Goal: Navigation & Orientation: Find specific page/section

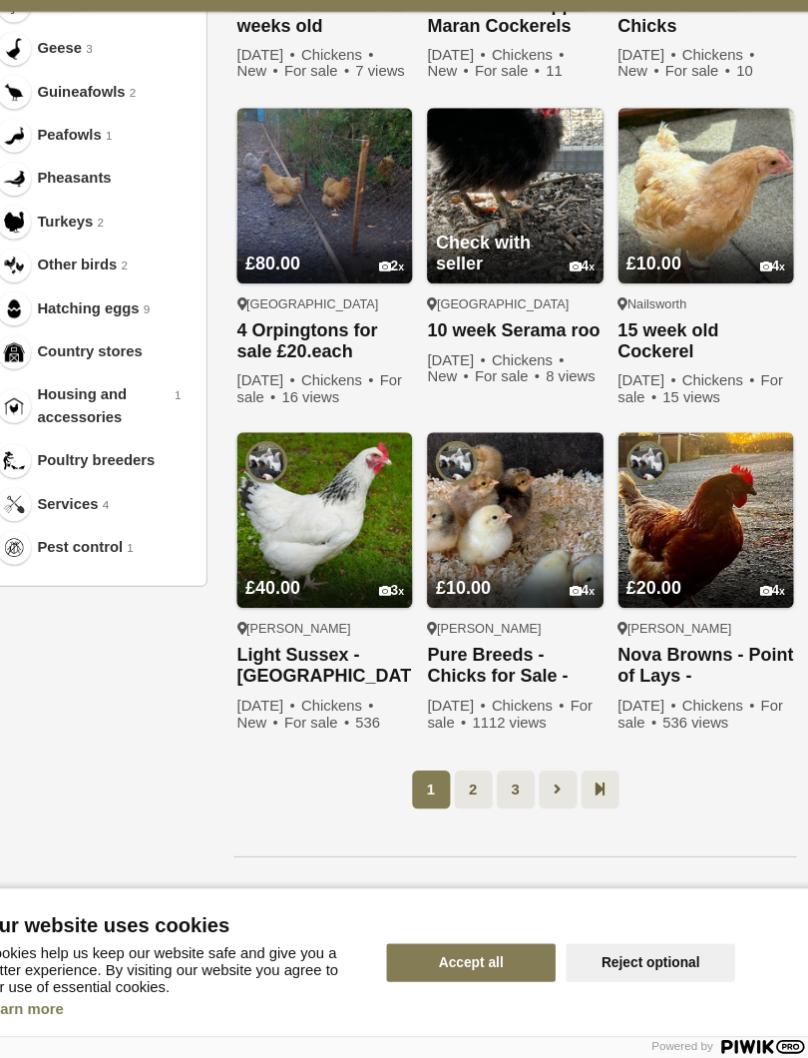
scroll to position [879, 0]
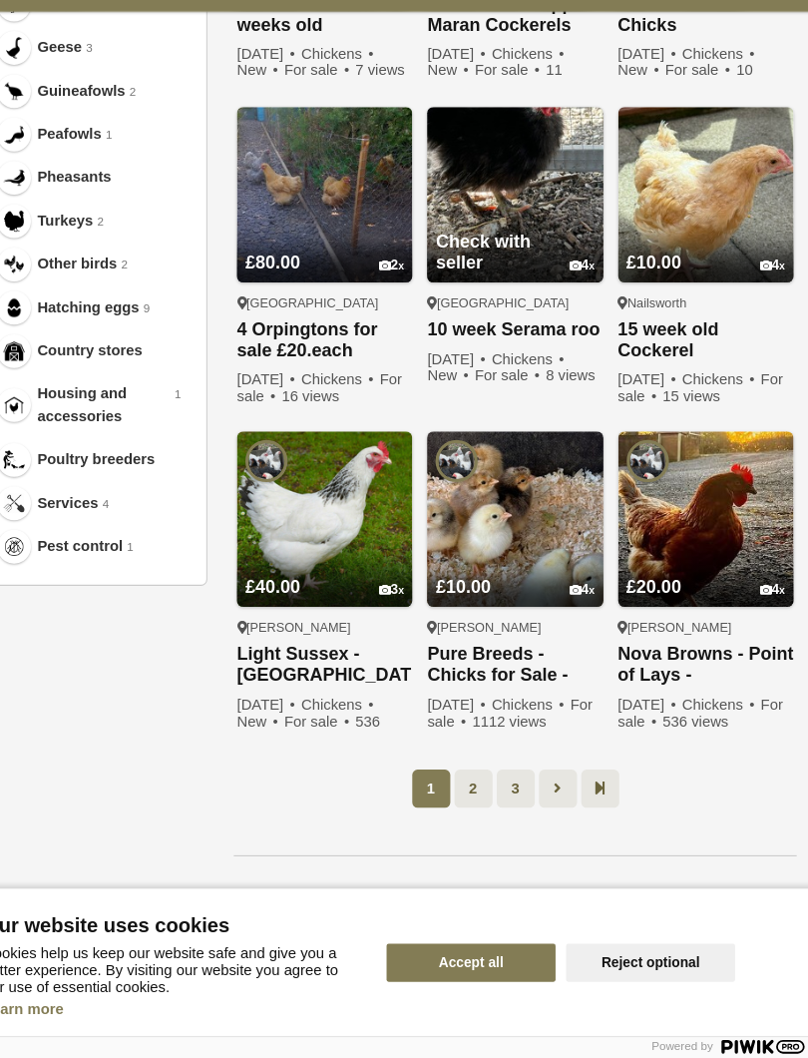
click at [694, 785] on ul "1 2 3" at bounding box center [526, 803] width 532 height 36
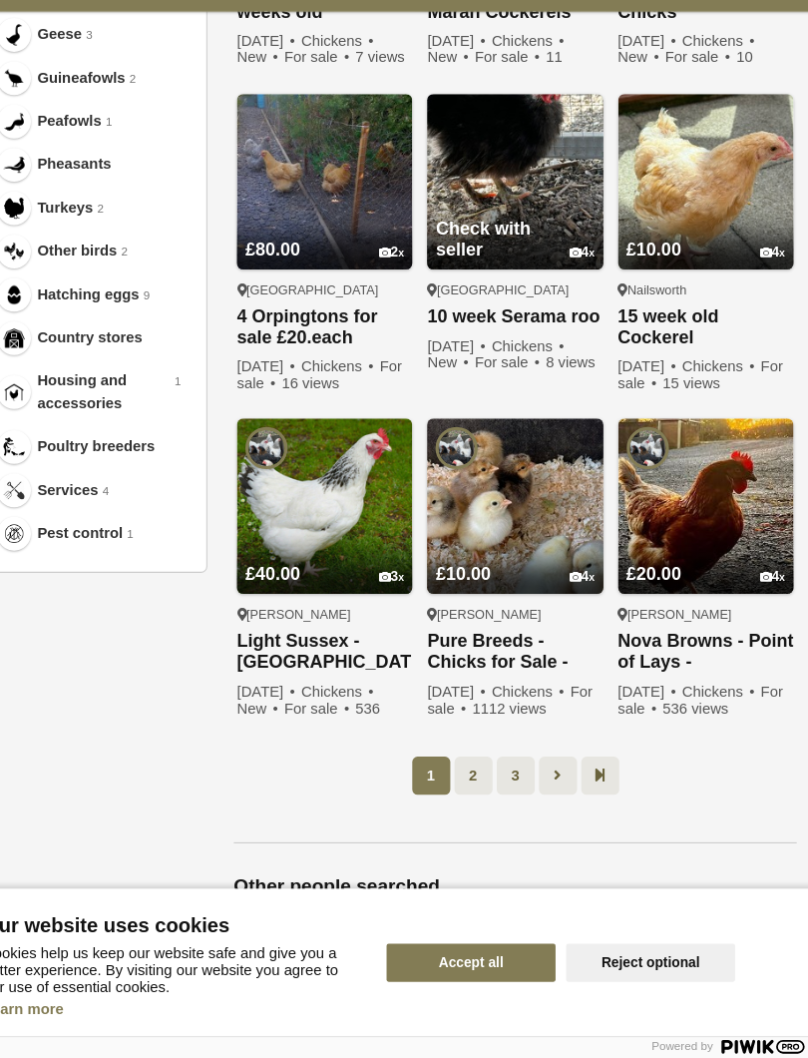
scroll to position [895, 0]
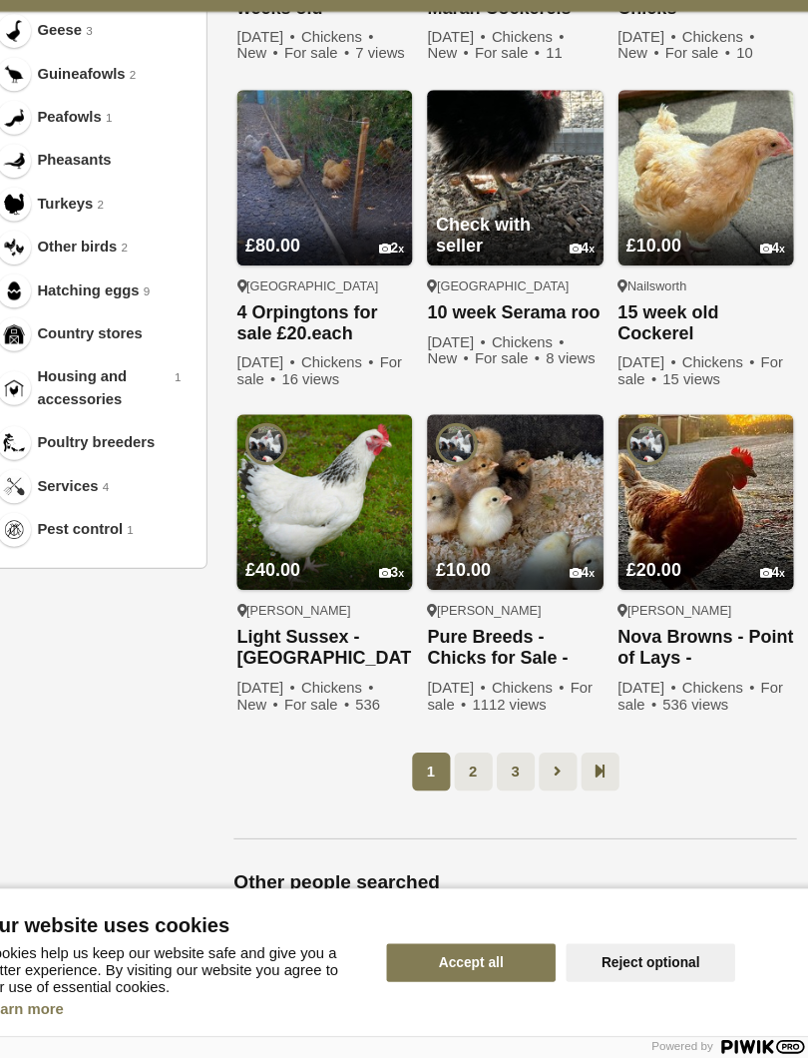
click at [469, 769] on link "2" at bounding box center [487, 787] width 36 height 36
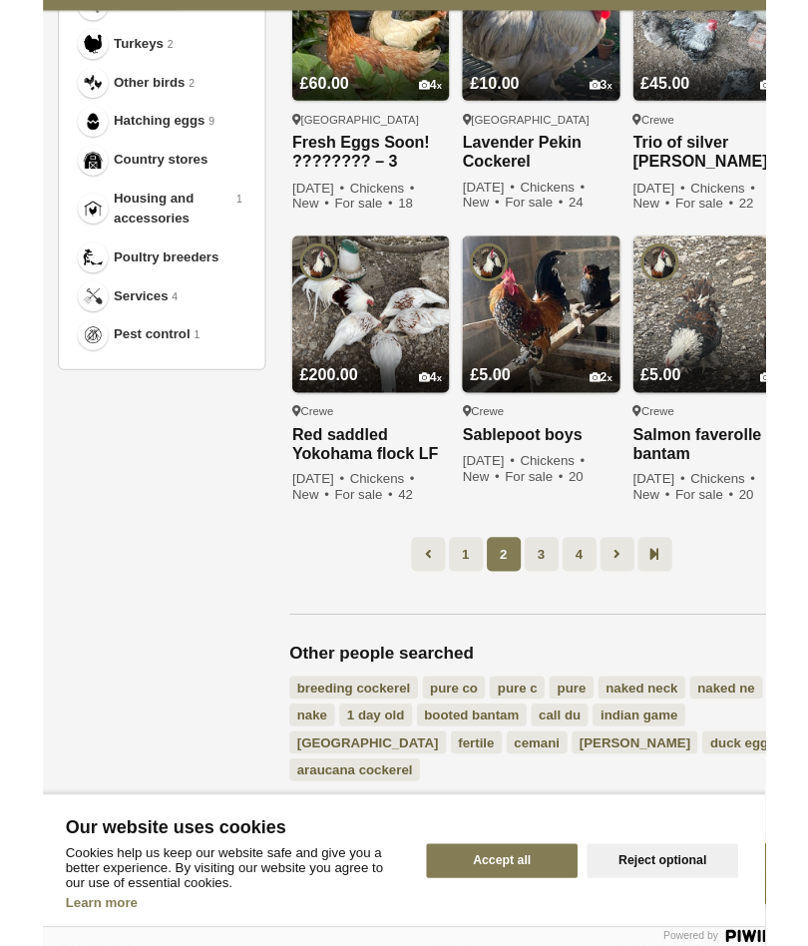
scroll to position [1041, 0]
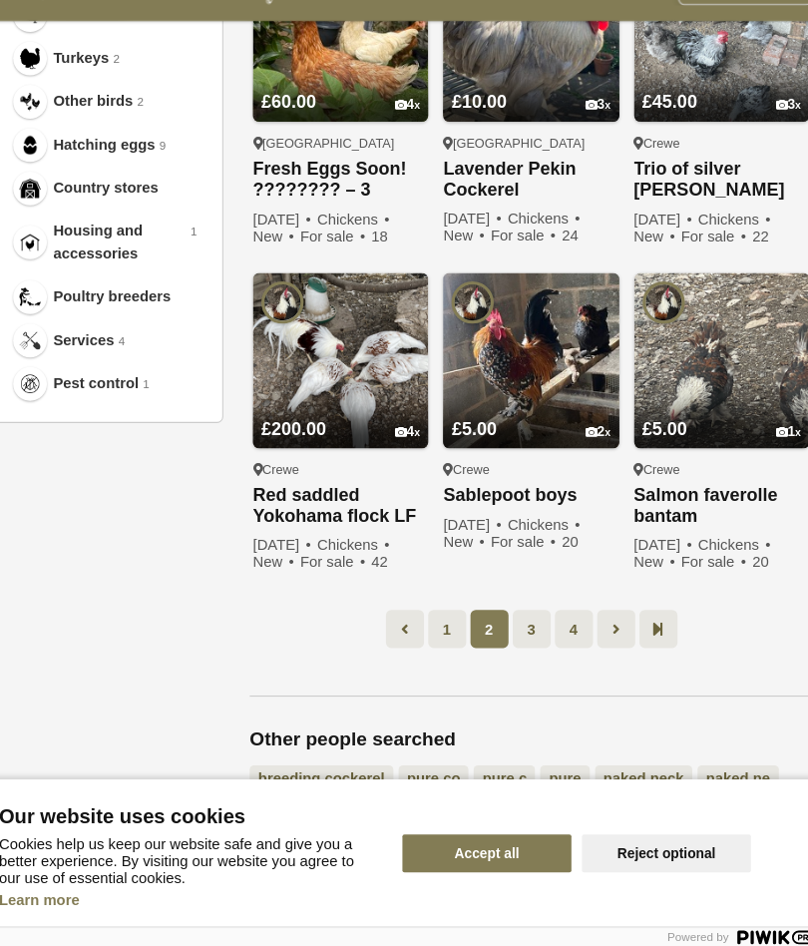
click at [509, 627] on link "3" at bounding box center [527, 645] width 36 height 36
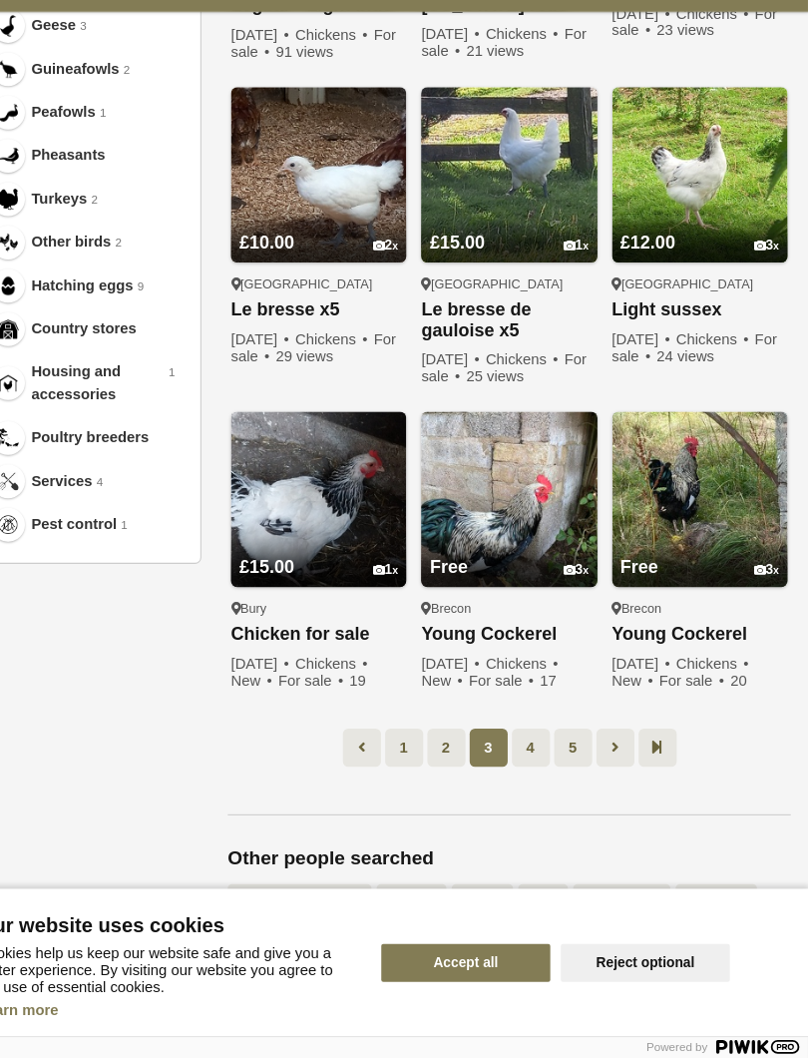
scroll to position [901, 0]
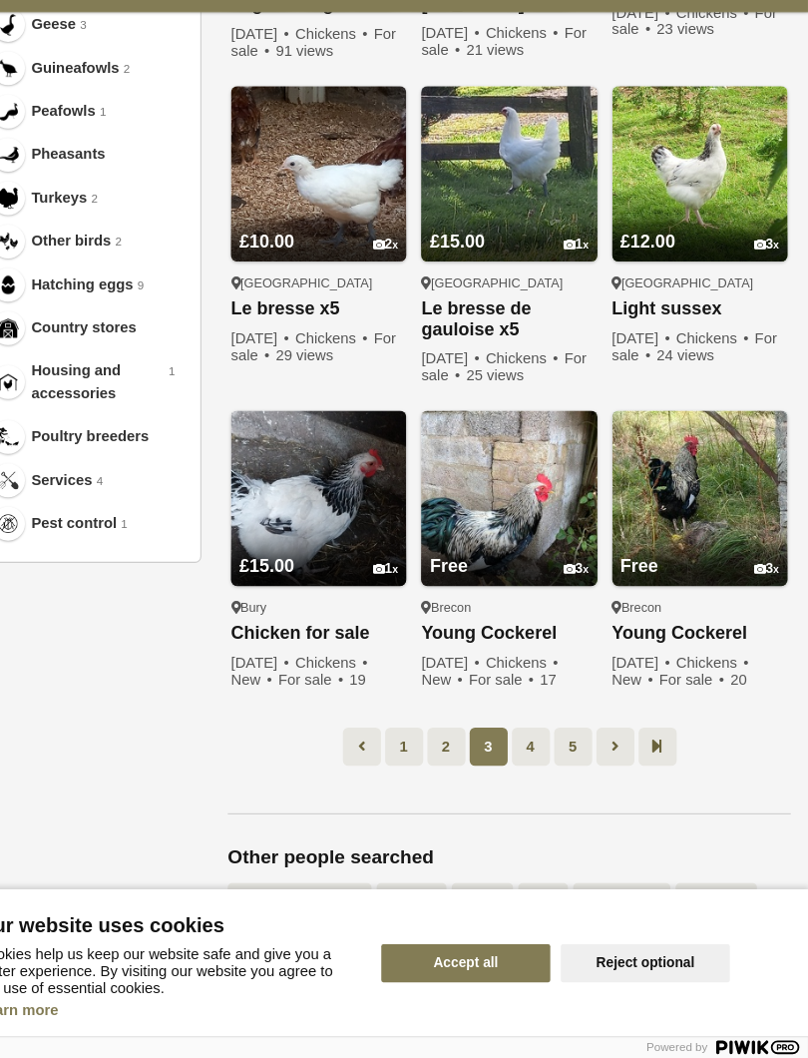
click at [529, 745] on link "4" at bounding box center [547, 763] width 36 height 36
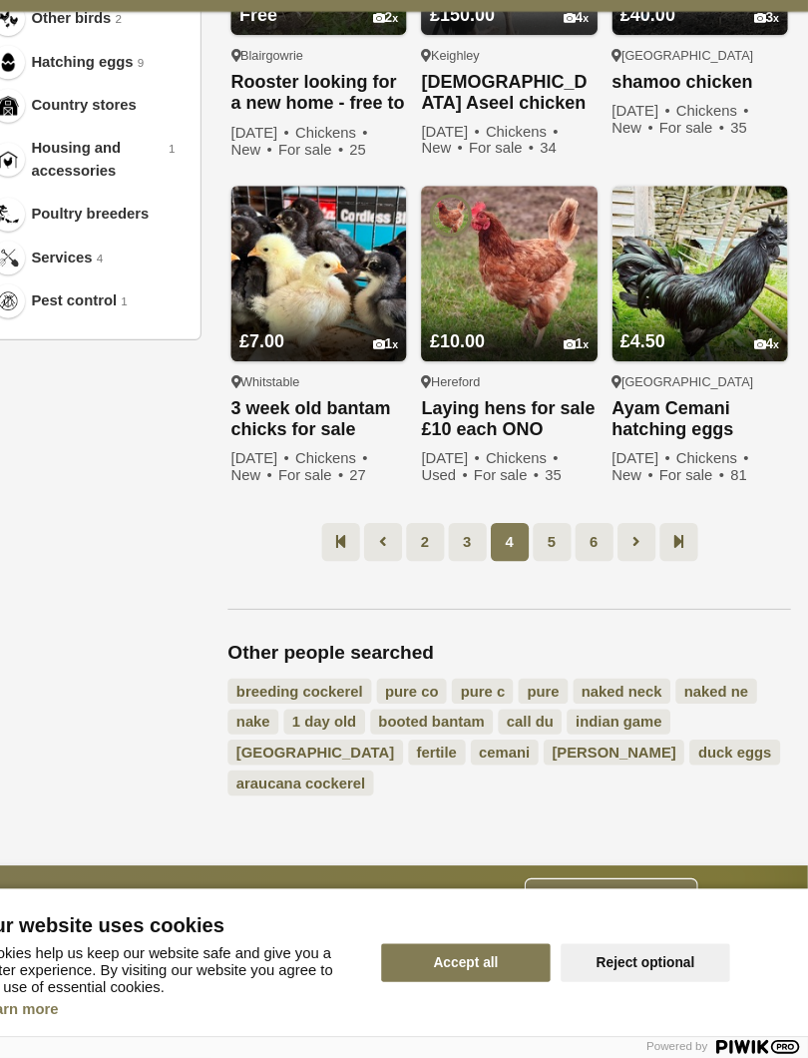
scroll to position [1110, 0]
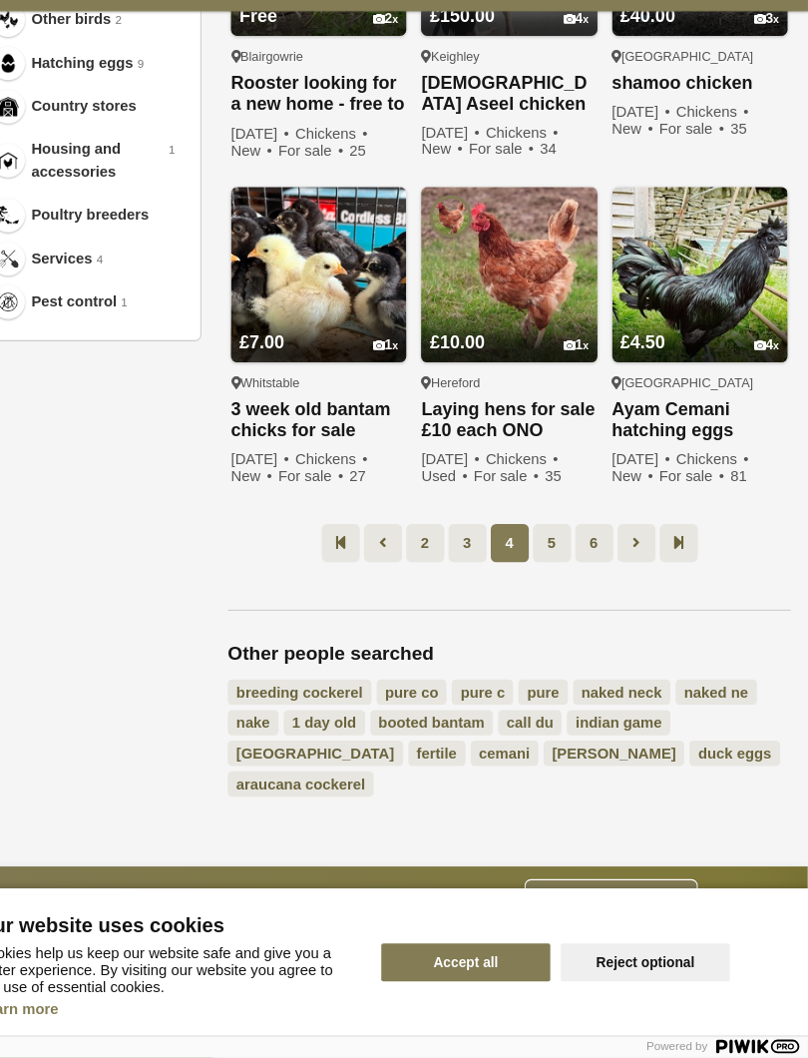
click at [549, 554] on link "5" at bounding box center [567, 572] width 36 height 36
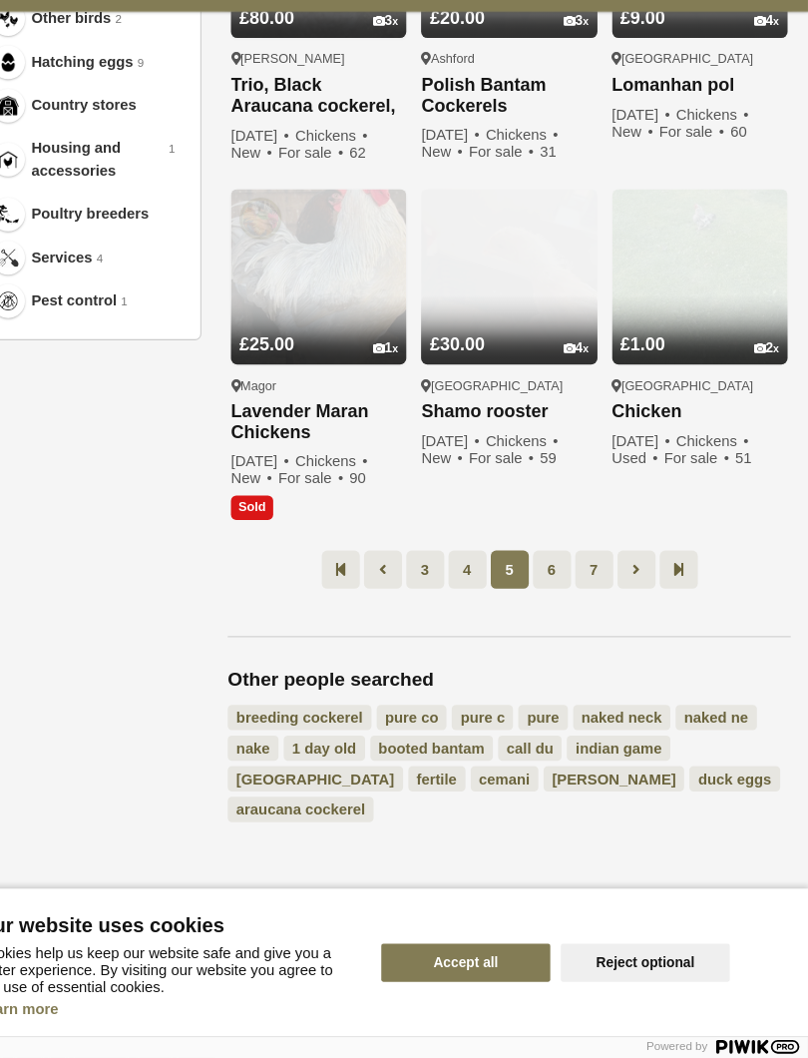
scroll to position [156, 0]
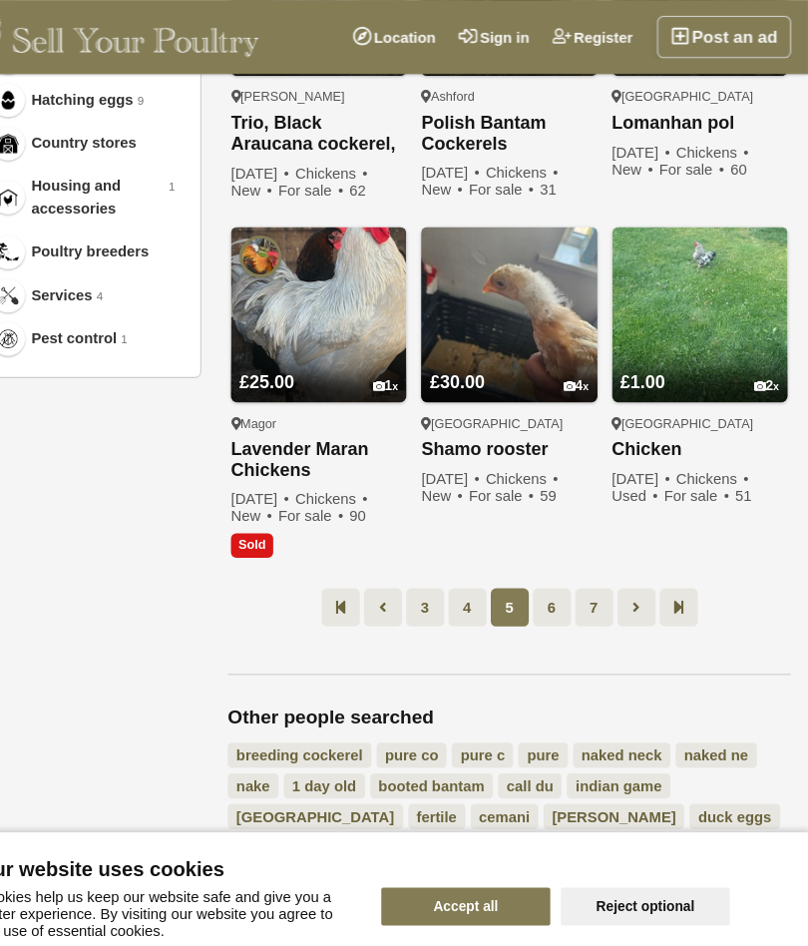
scroll to position [1028, 0]
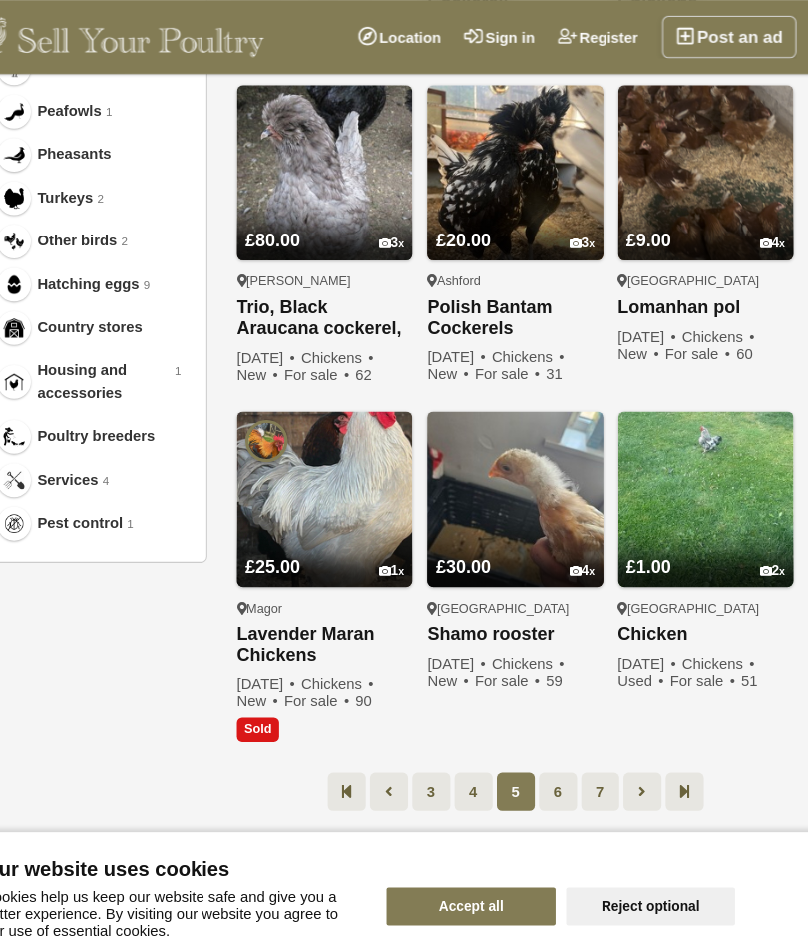
scroll to position [958, 0]
